Goal: Transaction & Acquisition: Purchase product/service

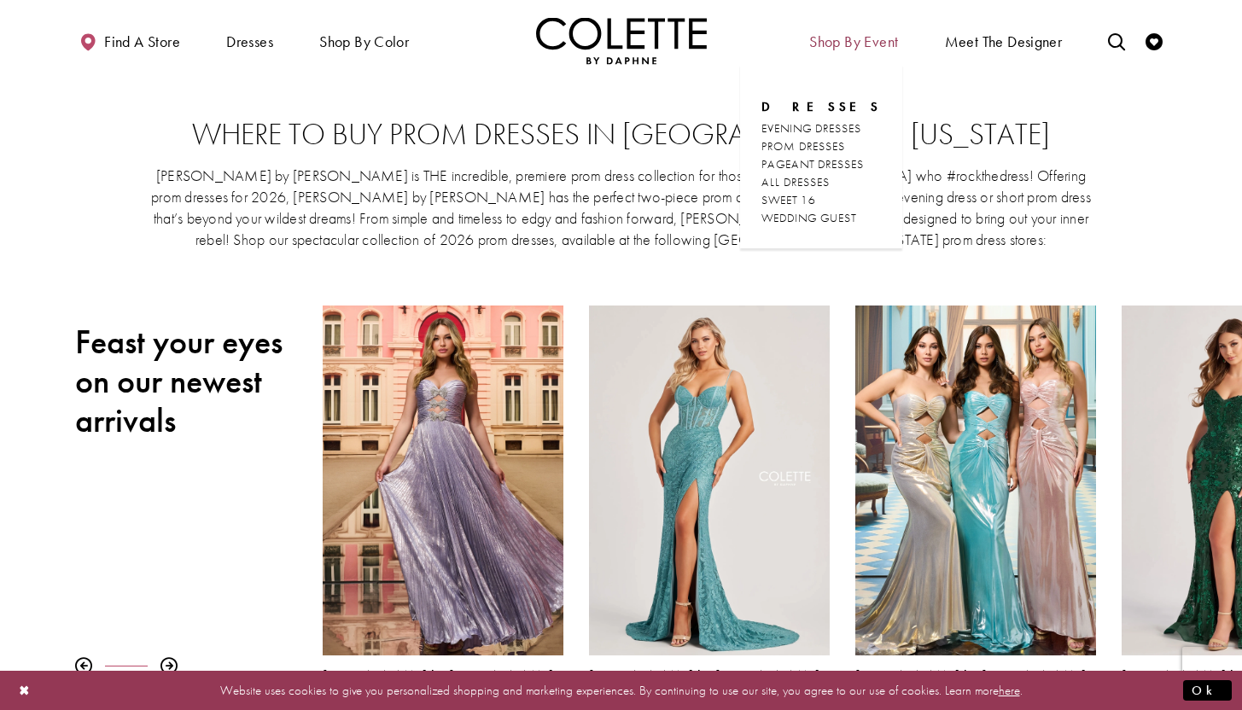
click at [850, 43] on span "Shop By Event" at bounding box center [853, 41] width 89 height 17
click at [816, 200] on span "SWEET 16" at bounding box center [788, 199] width 55 height 15
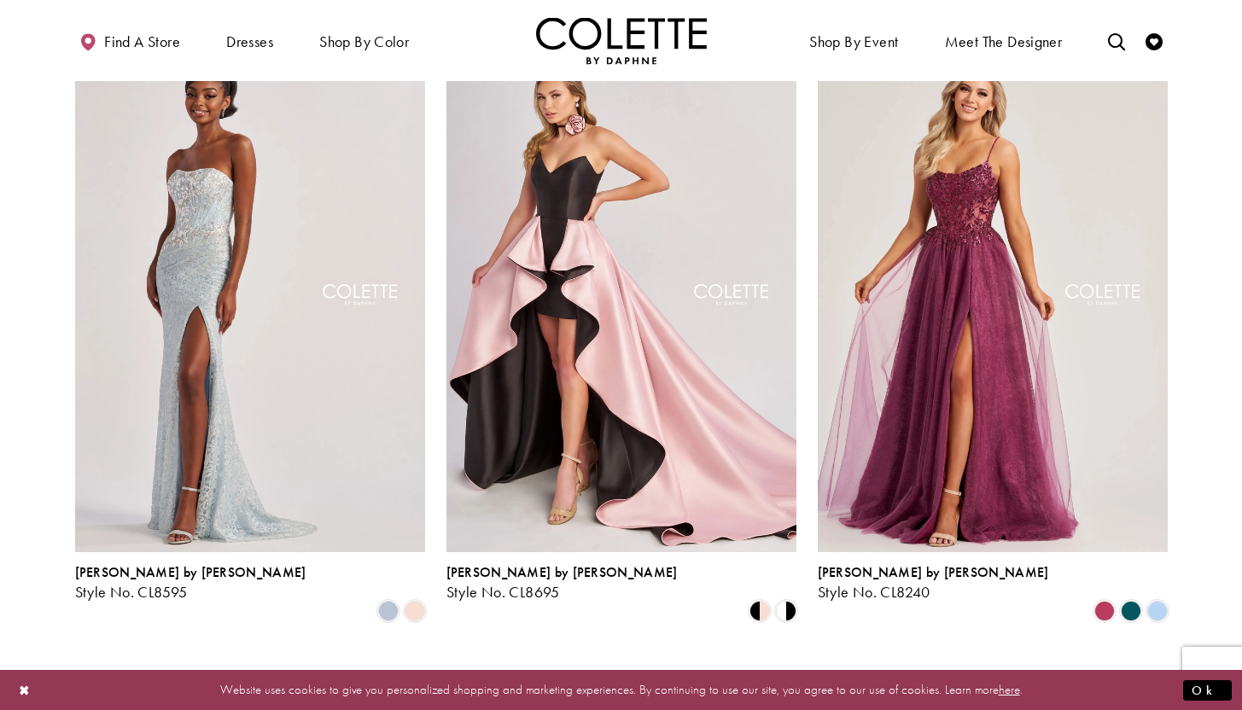
scroll to position [755, 0]
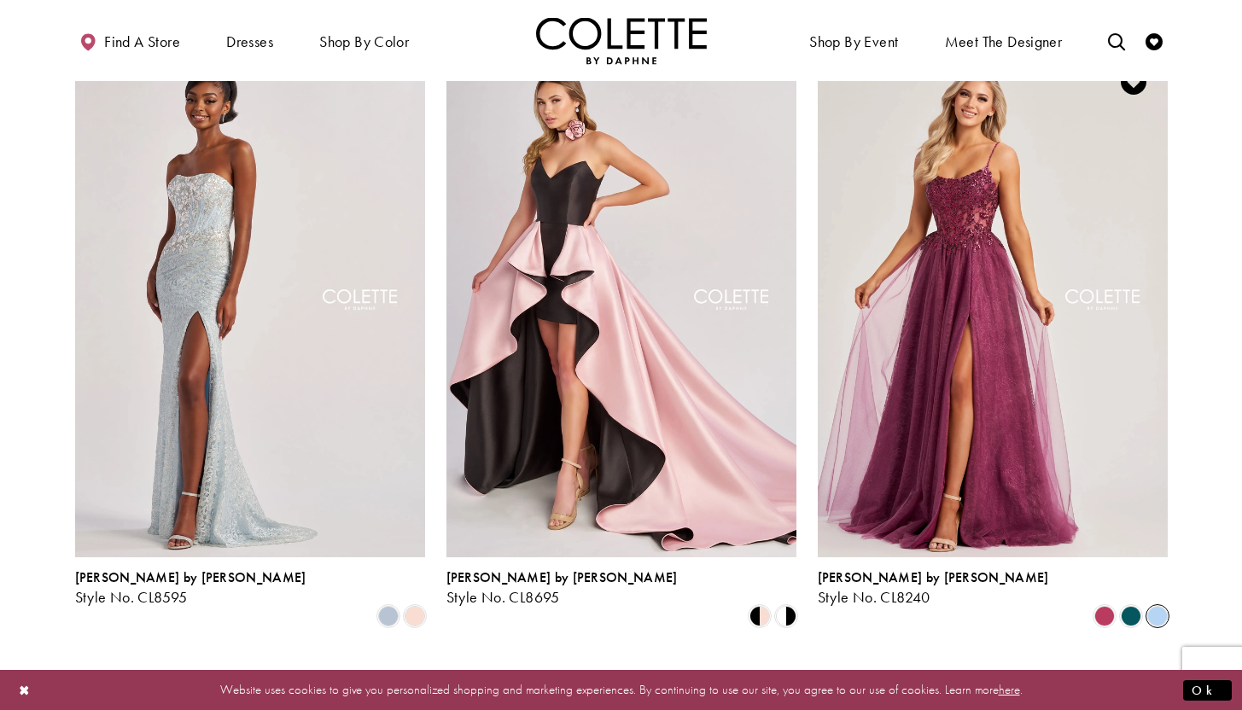
click at [1157, 606] on span "Product List" at bounding box center [1157, 616] width 20 height 20
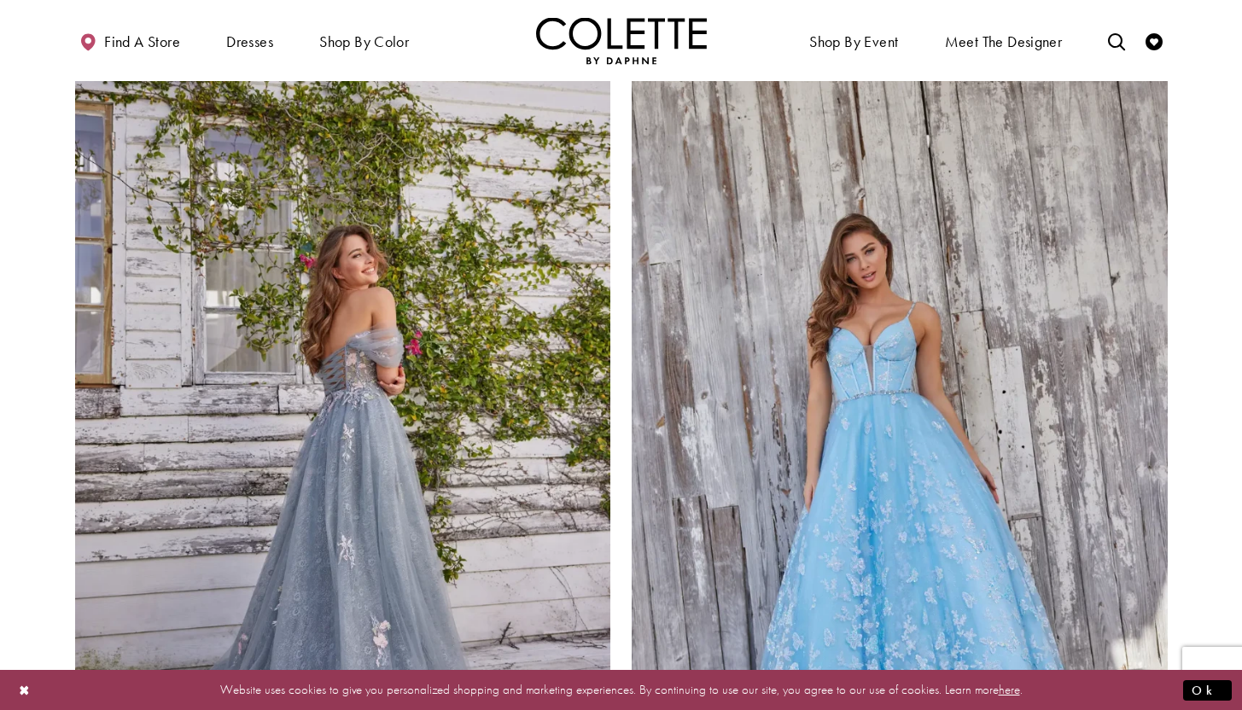
scroll to position [2667, 0]
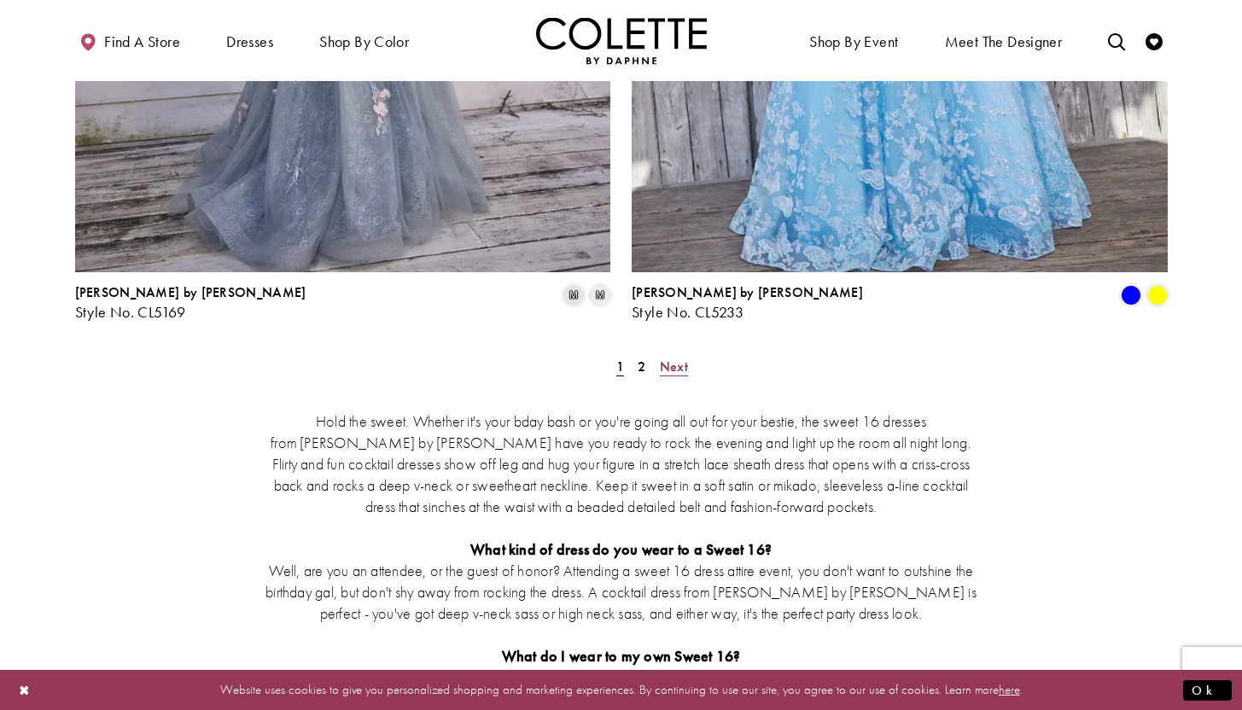
click at [668, 358] on span "Next" at bounding box center [674, 367] width 28 height 18
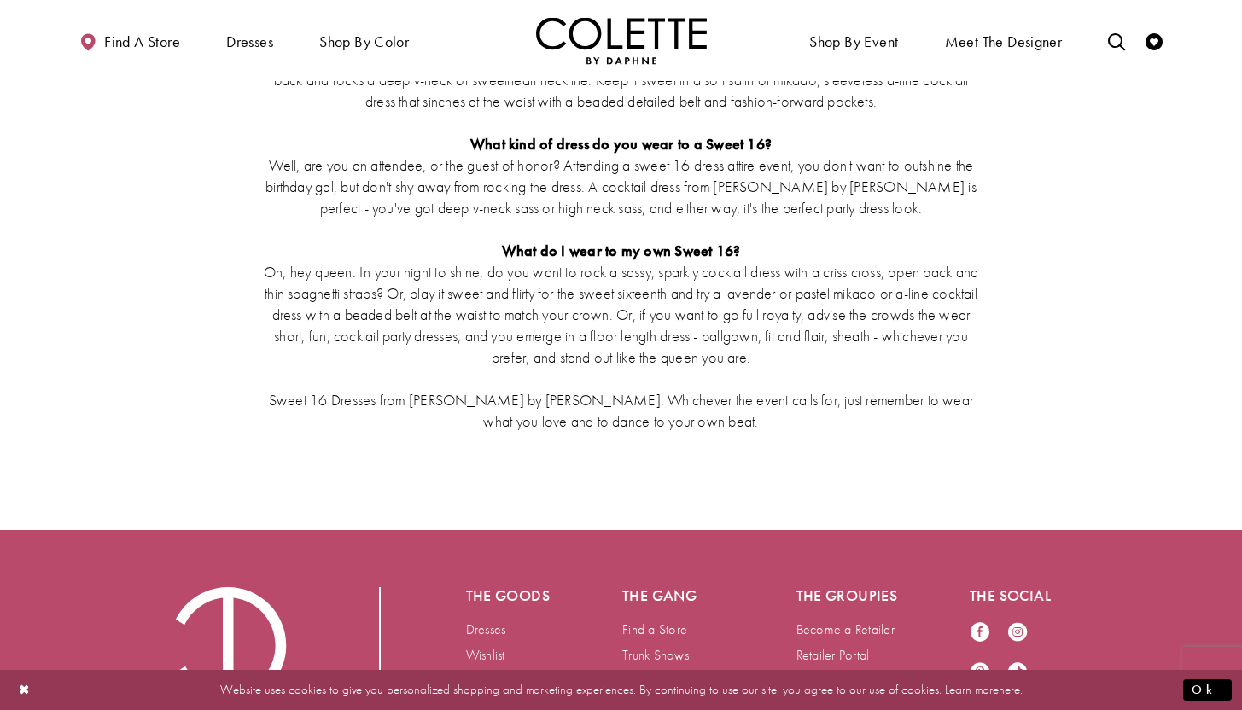
scroll to position [3087, 0]
